Goal: Transaction & Acquisition: Purchase product/service

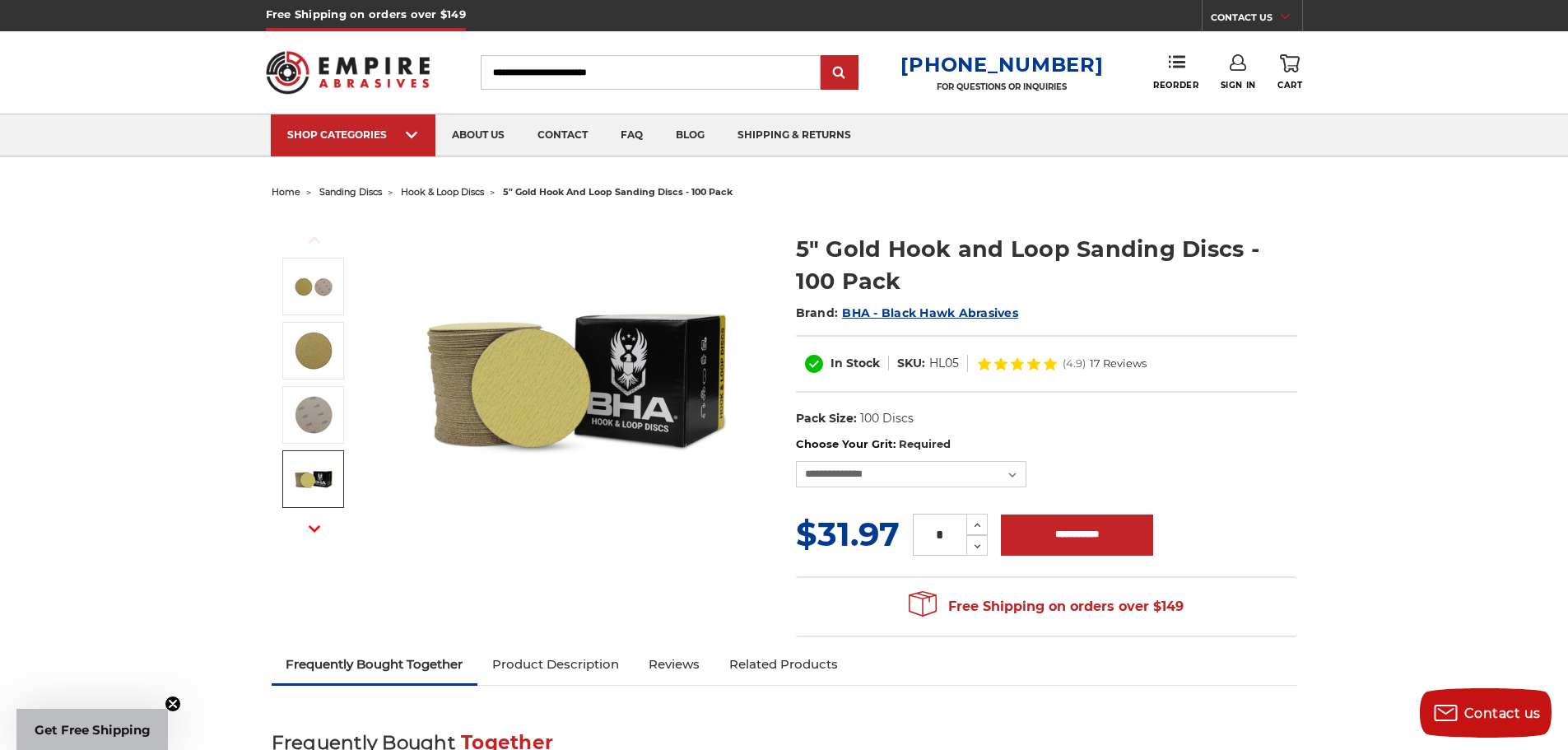
click at [316, 526] on icon "button" at bounding box center [315, 529] width 12 height 12
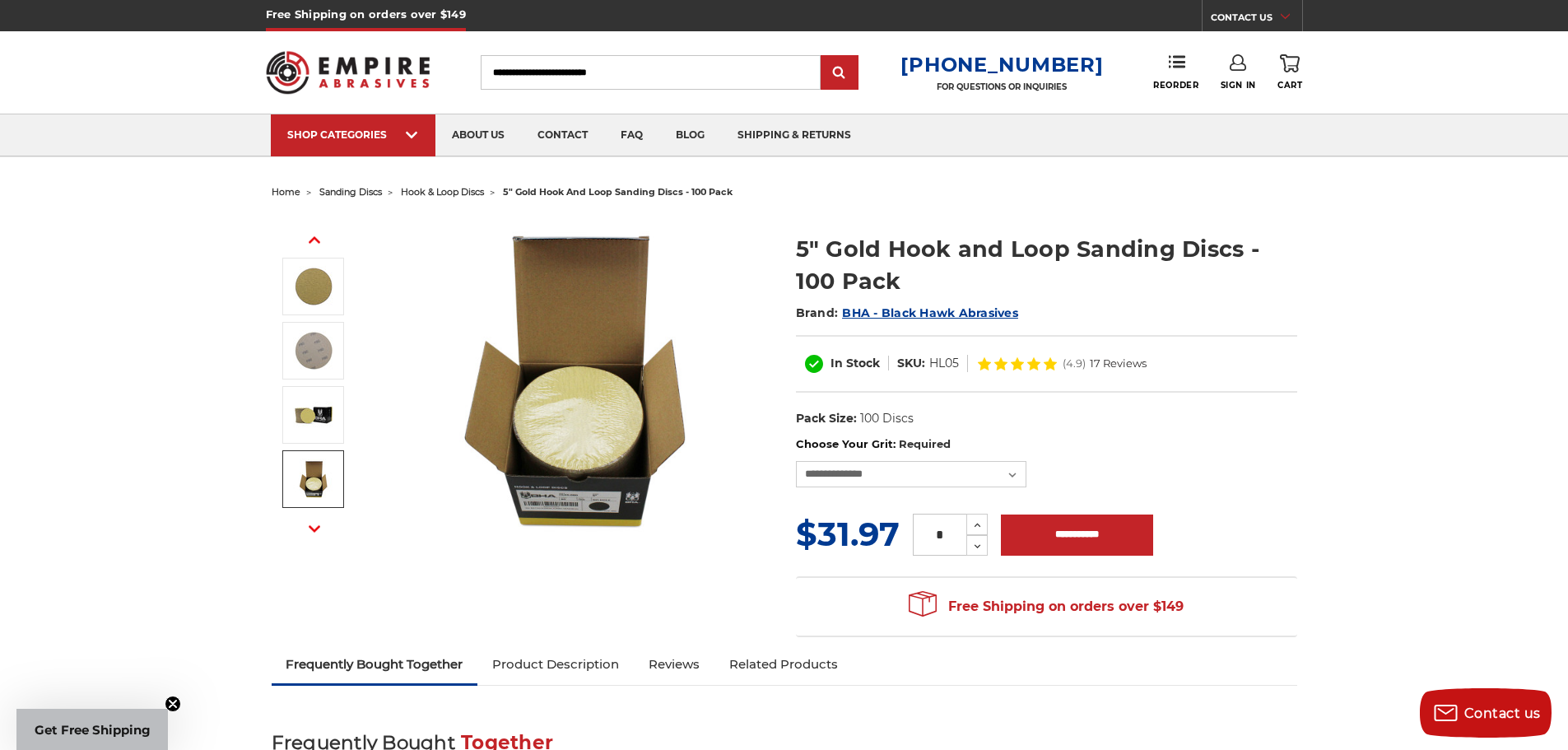
click at [314, 474] on img at bounding box center [314, 479] width 41 height 41
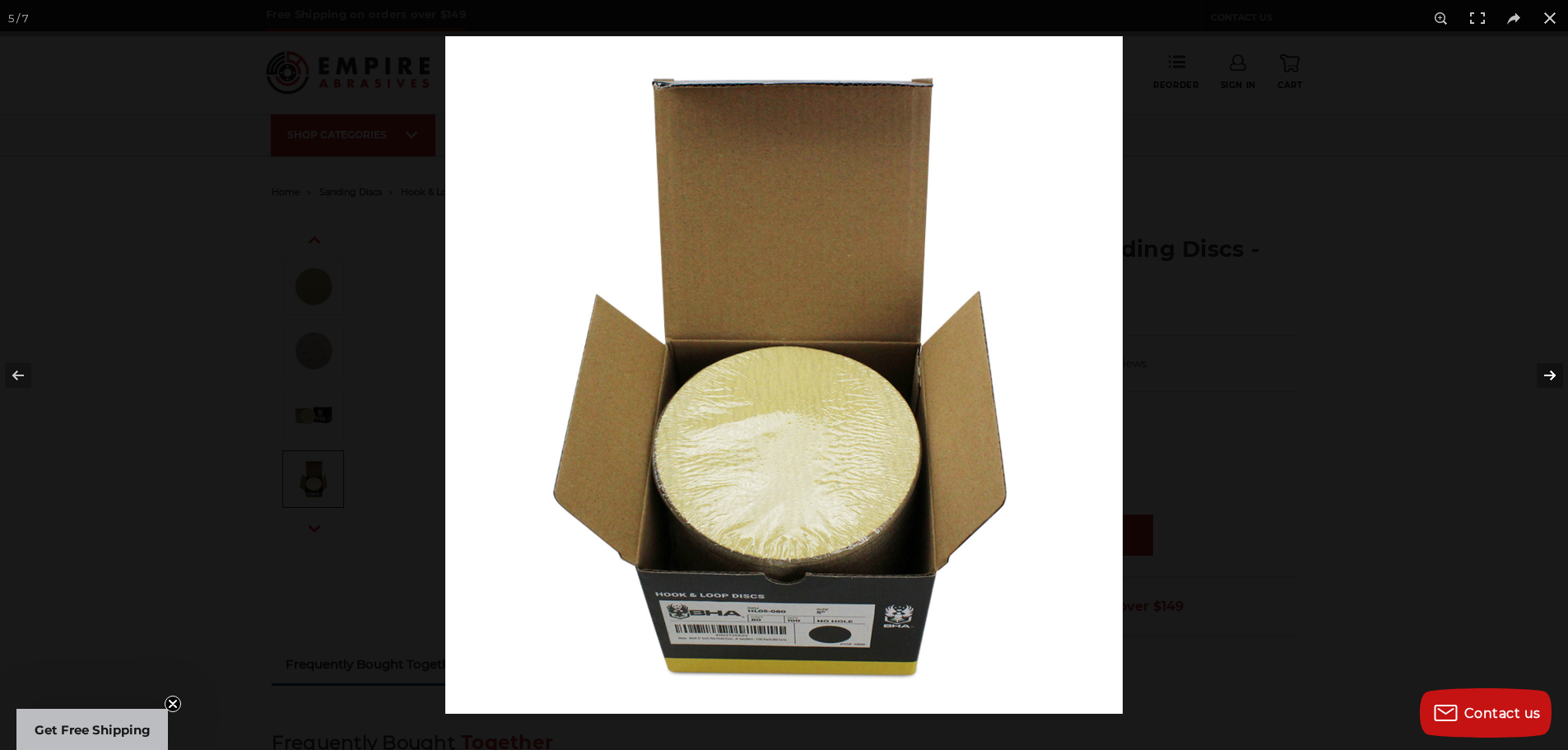
click at [1551, 378] on button at bounding box center [1540, 375] width 58 height 82
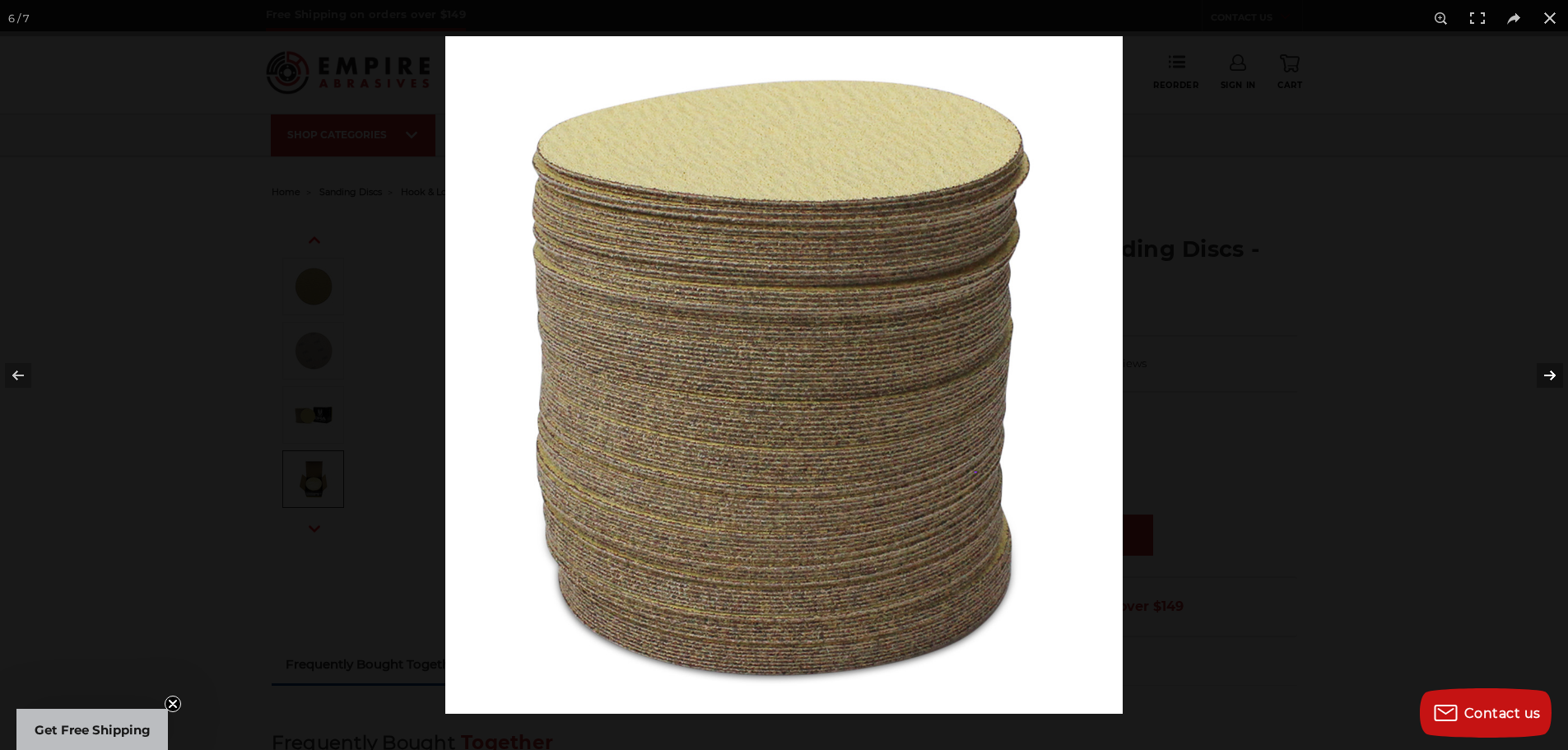
click at [1551, 378] on button at bounding box center [1540, 375] width 58 height 82
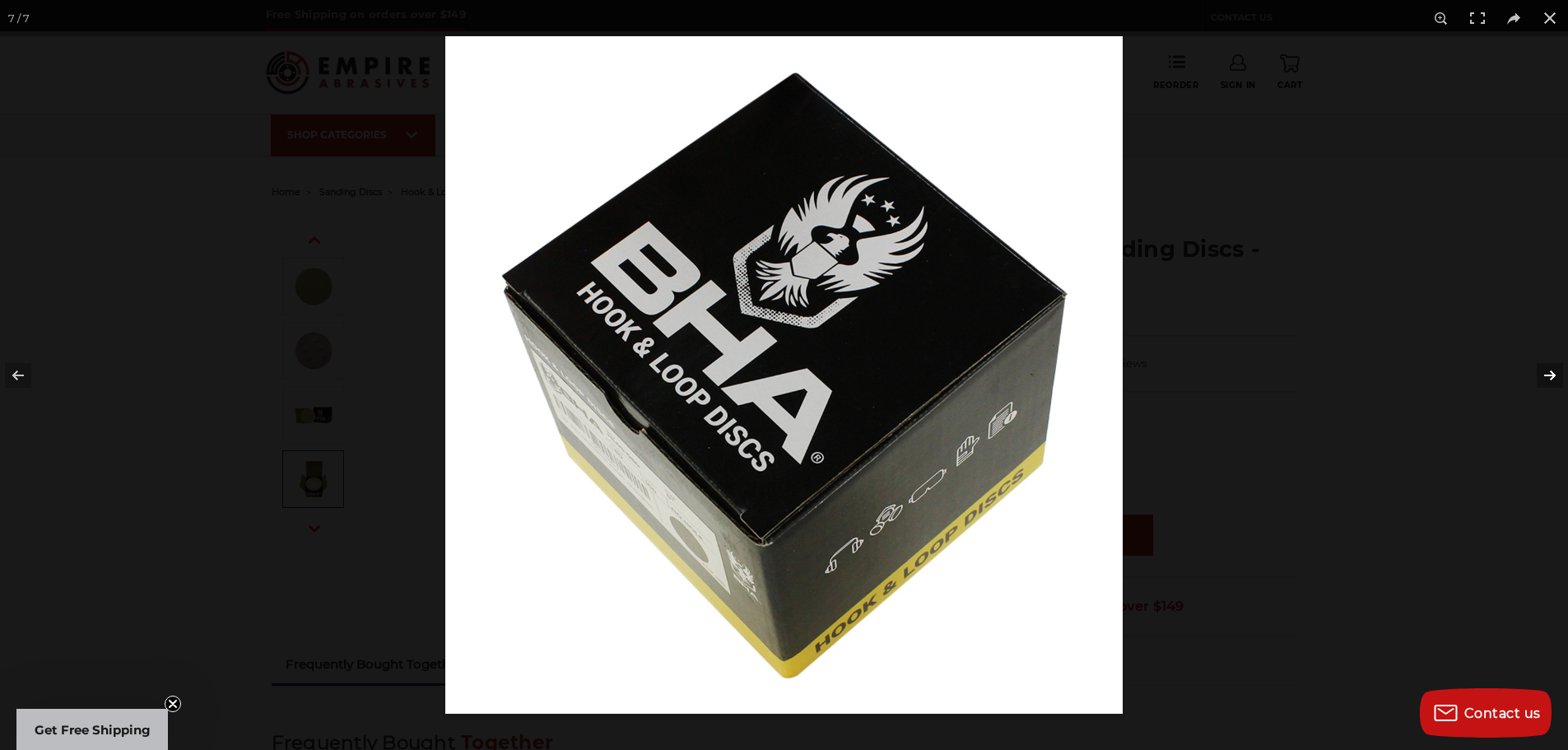
click at [1551, 378] on button at bounding box center [1540, 375] width 58 height 82
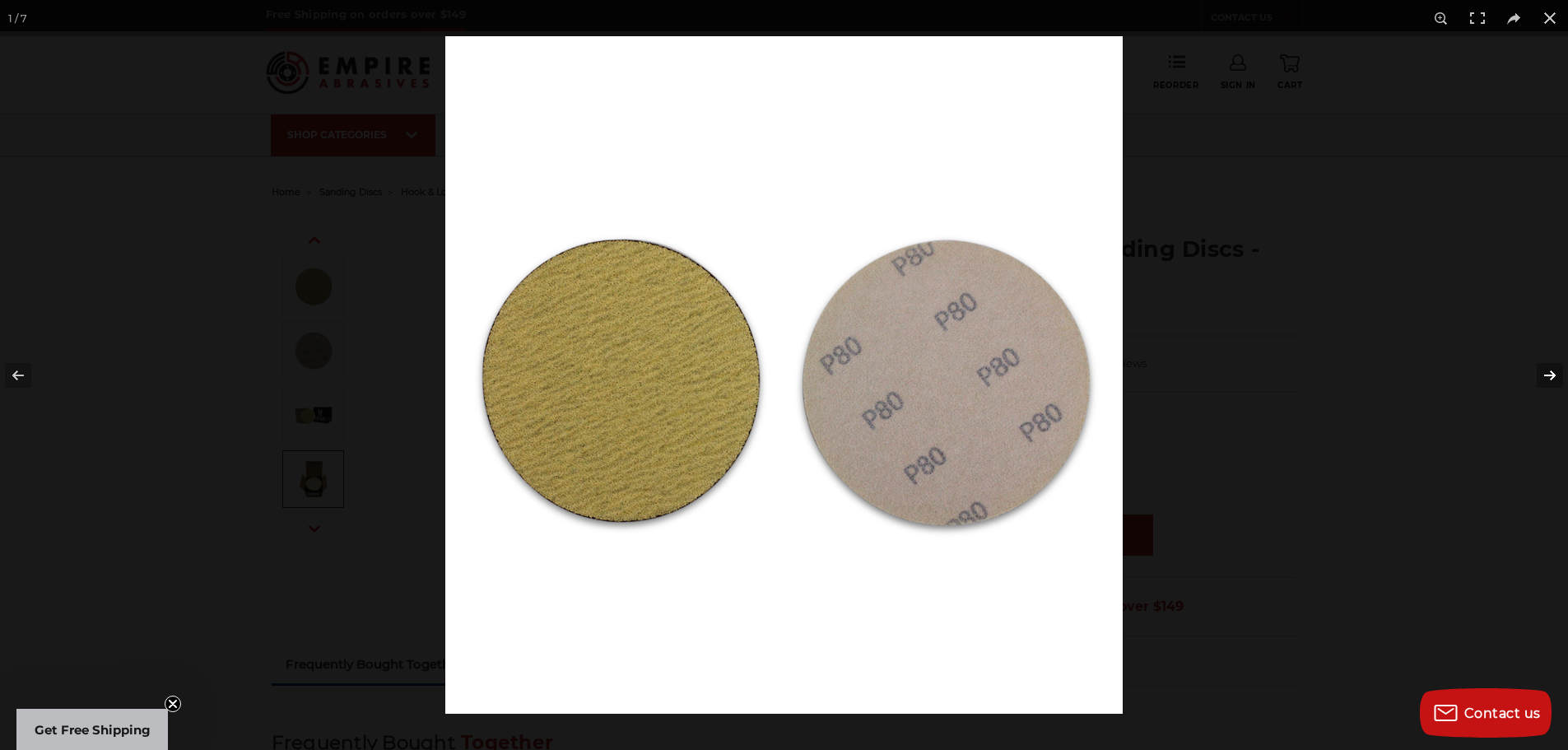
click at [1551, 378] on button at bounding box center [1540, 375] width 58 height 82
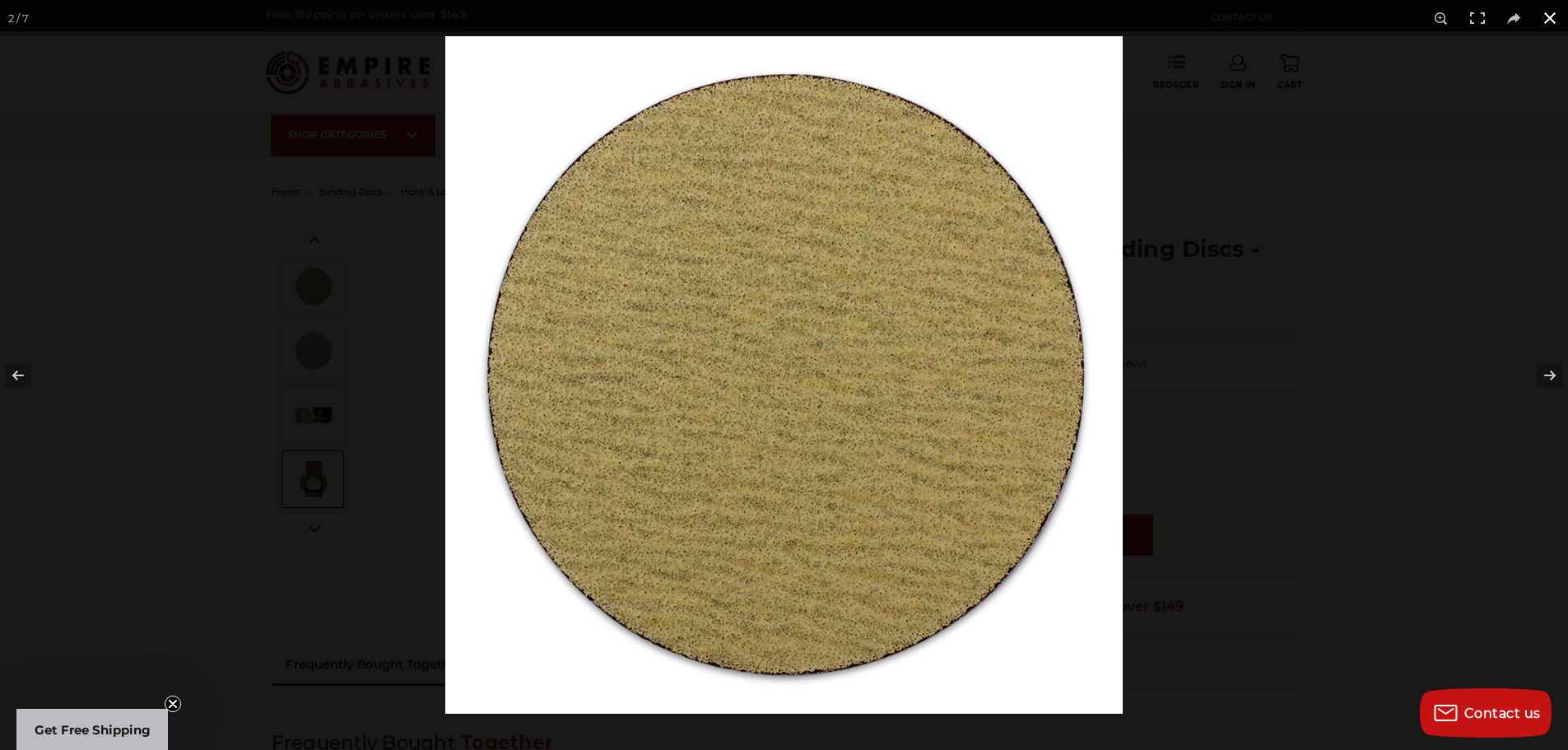
click at [1554, 17] on button at bounding box center [1550, 18] width 37 height 37
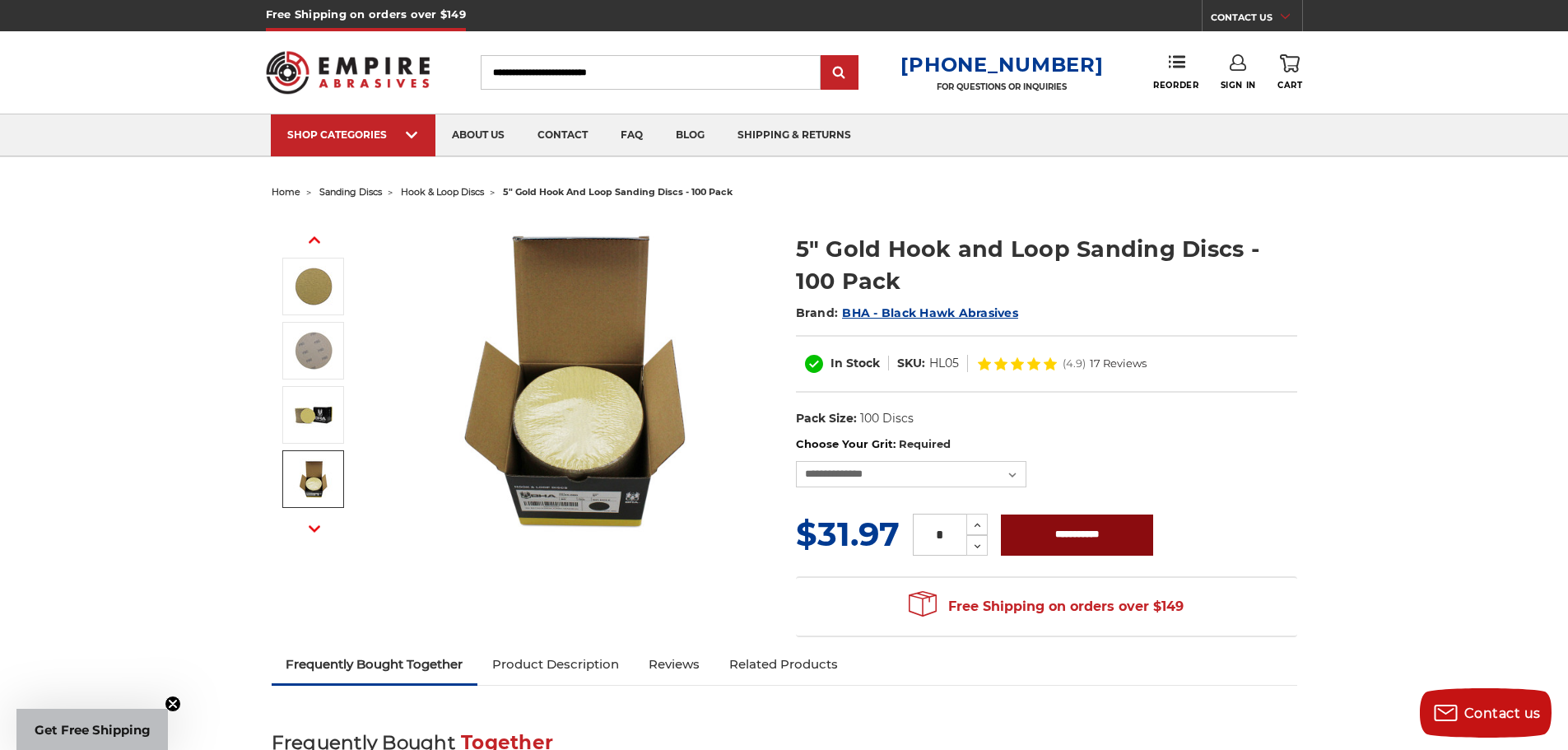
click at [1057, 527] on input "**********" at bounding box center [1077, 535] width 152 height 41
click at [451, 190] on span "hook & loop discs" at bounding box center [443, 192] width 83 height 12
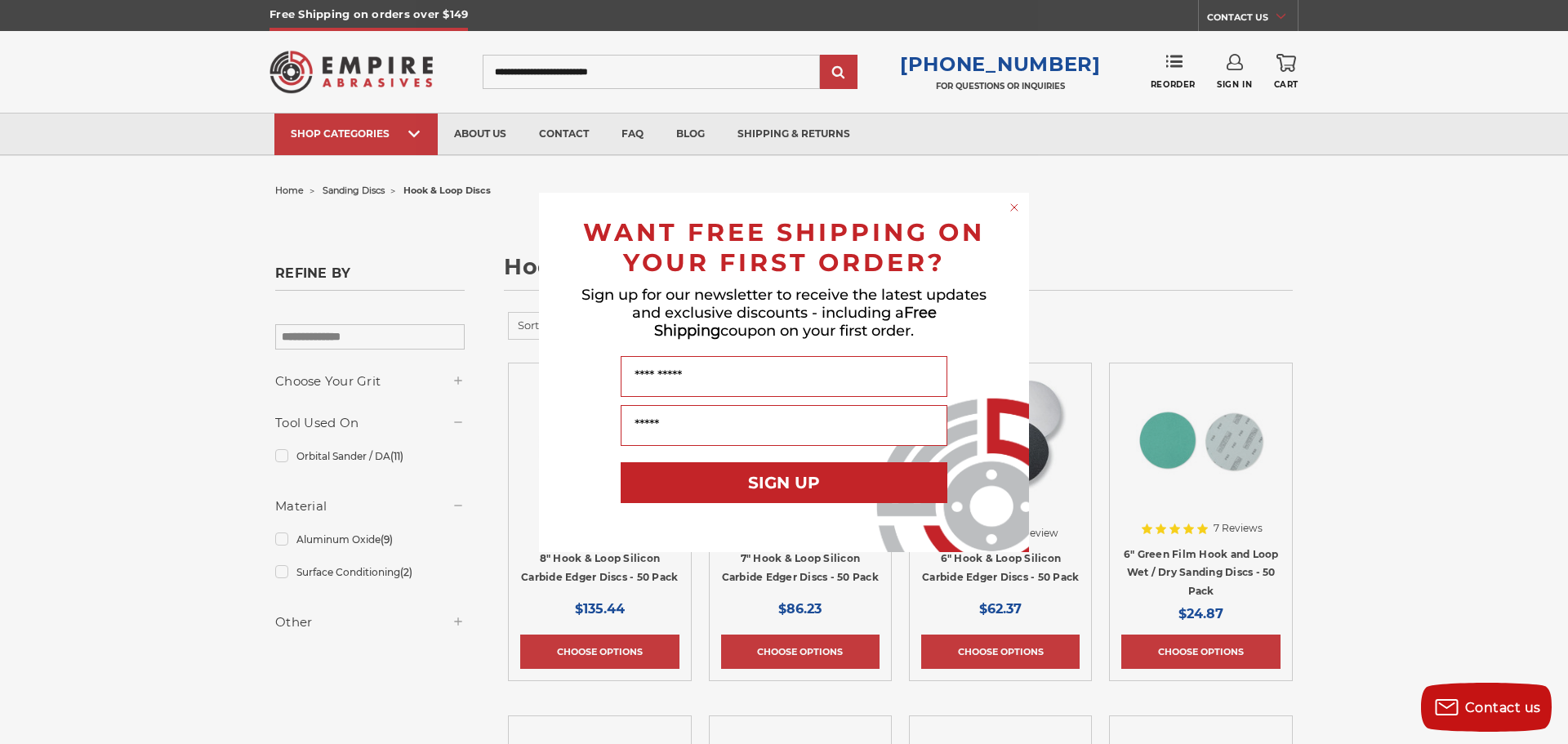
click at [1014, 207] on icon "Close dialog" at bounding box center [1015, 208] width 7 height 7
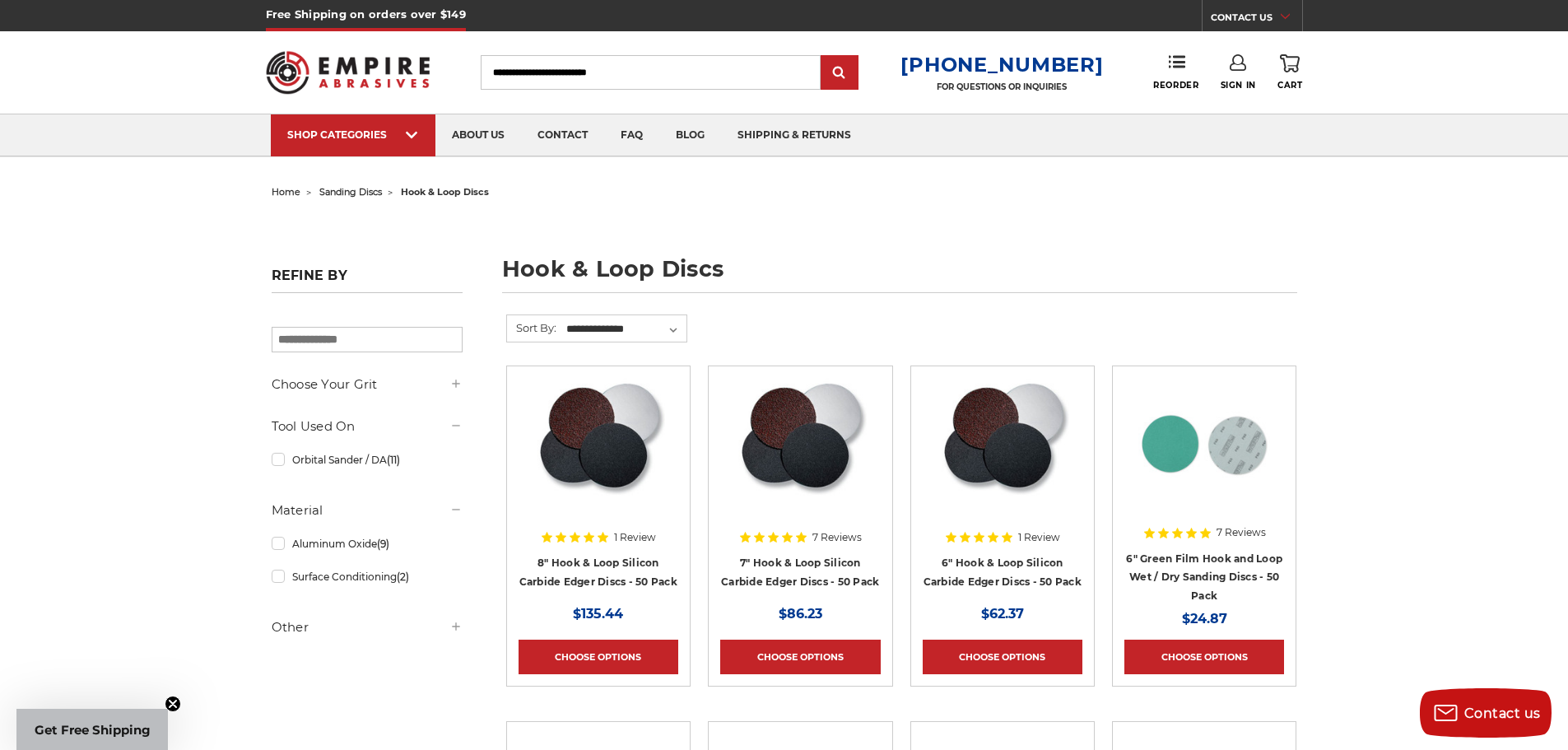
drag, startPoint x: 504, startPoint y: 264, endPoint x: 782, endPoint y: 260, distance: 278.0
click at [782, 260] on h1 "hook & loop discs" at bounding box center [900, 276] width 795 height 36
